Goal: Task Accomplishment & Management: Use online tool/utility

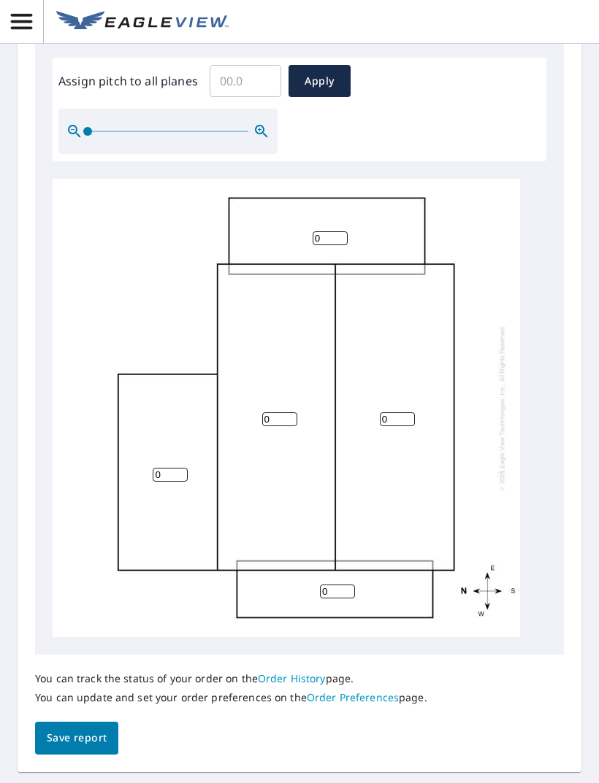
scroll to position [613, 0]
click at [291, 413] on input "0" at bounding box center [279, 420] width 35 height 14
type input "6"
click at [401, 413] on input "0" at bounding box center [397, 420] width 35 height 14
click at [409, 413] on input "0" at bounding box center [397, 420] width 35 height 14
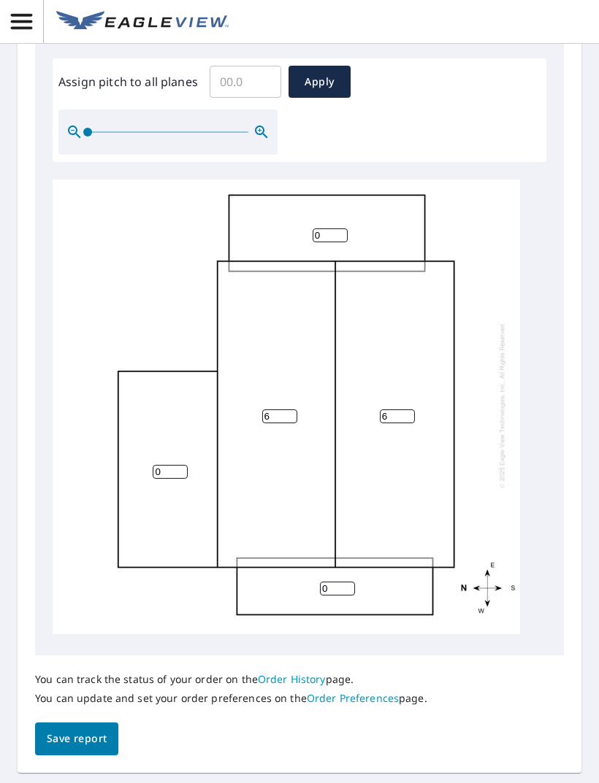
scroll to position [4, 0]
type input "6"
click at [345, 582] on input "0" at bounding box center [337, 589] width 35 height 14
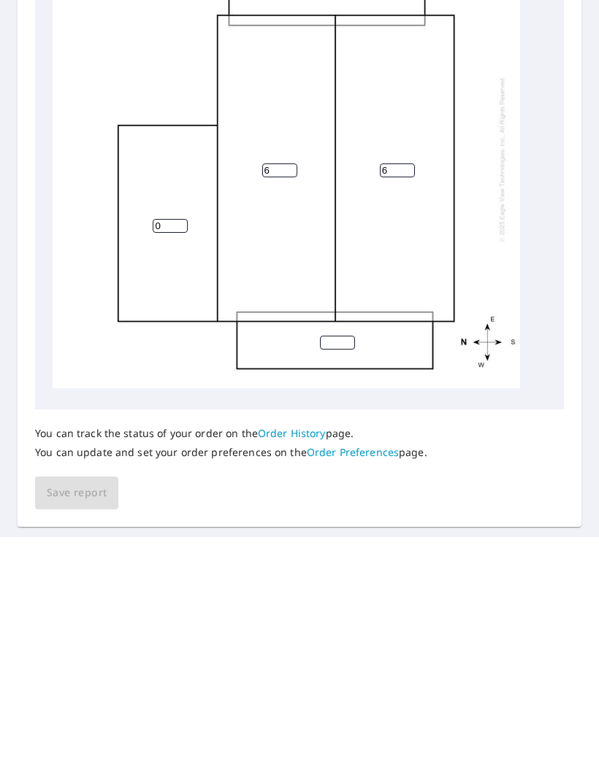
type input "5"
type input "4"
click at [179, 465] on input "0" at bounding box center [170, 472] width 35 height 14
type input "2"
click at [76, 730] on span "Save report" at bounding box center [77, 739] width 60 height 18
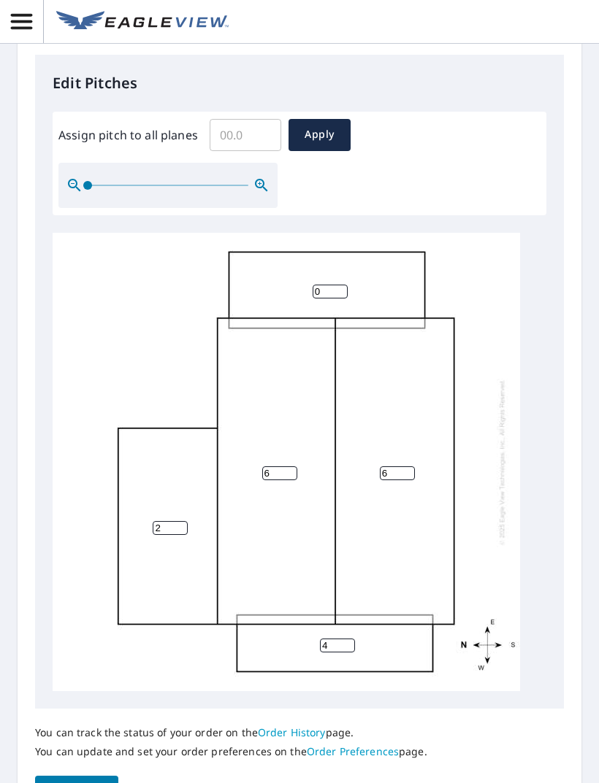
scroll to position [0, 0]
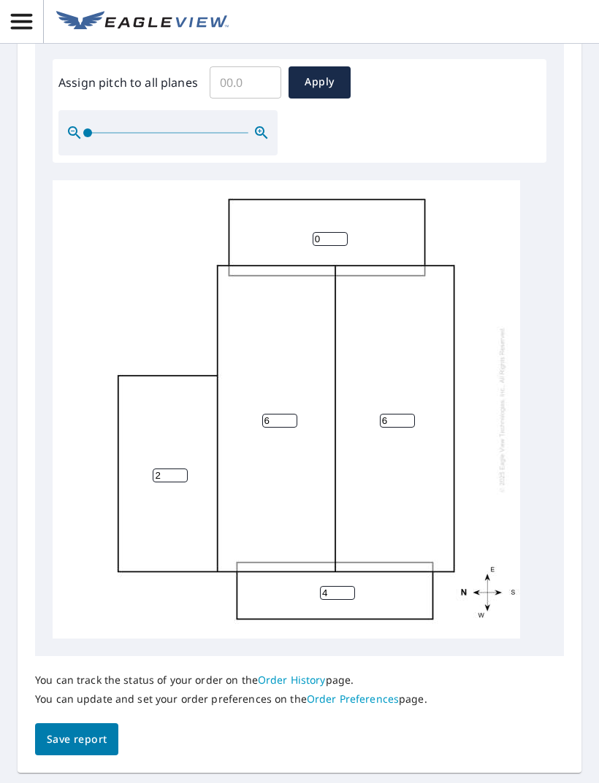
click at [79, 731] on span "Save report" at bounding box center [77, 740] width 60 height 18
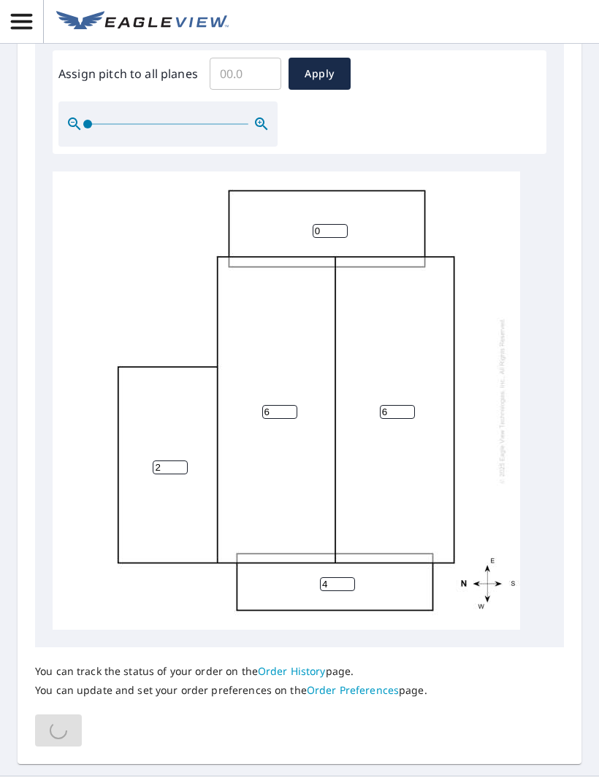
click at [544, 240] on div "6 6 2 0 4" at bounding box center [299, 401] width 493 height 458
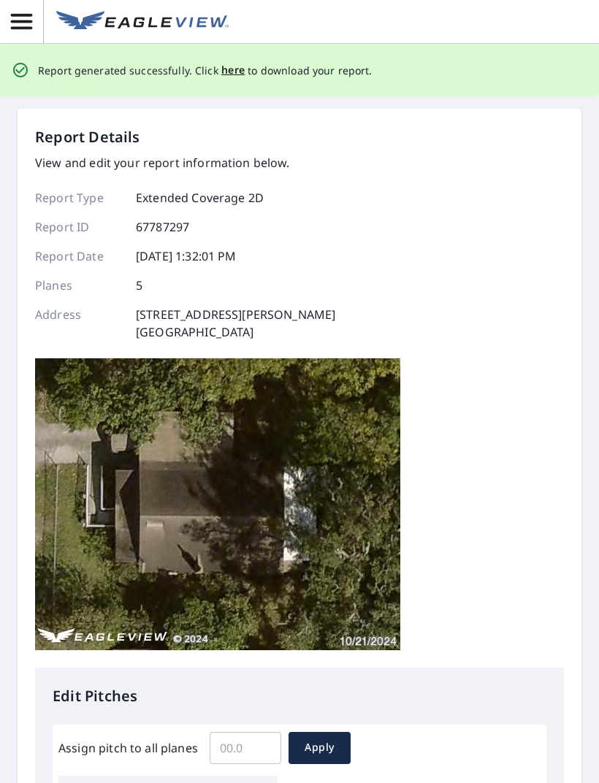
click at [231, 61] on span "here" at bounding box center [233, 70] width 24 height 18
